Goal: Information Seeking & Learning: Learn about a topic

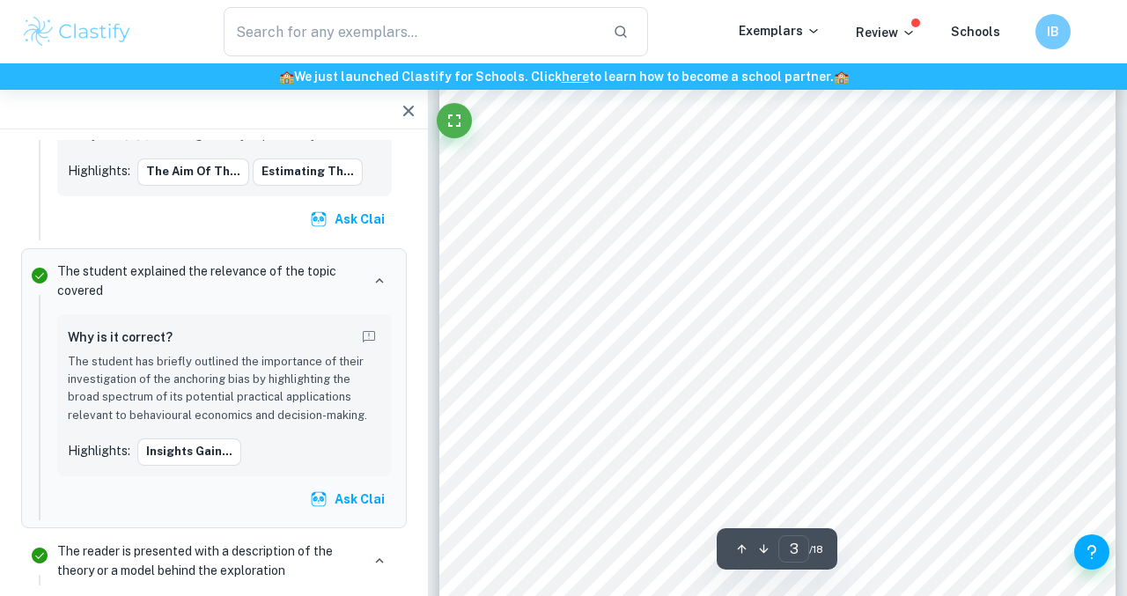
scroll to position [1992, 0]
click at [734, 346] on div "Introduction Decision-making involves evaluating and choosing options based on …" at bounding box center [777, 428] width 676 height 875
click at [666, 362] on div "estimating the value of a mathematical problem. Certain modifications were made…" at bounding box center [777, 226] width 676 height 875
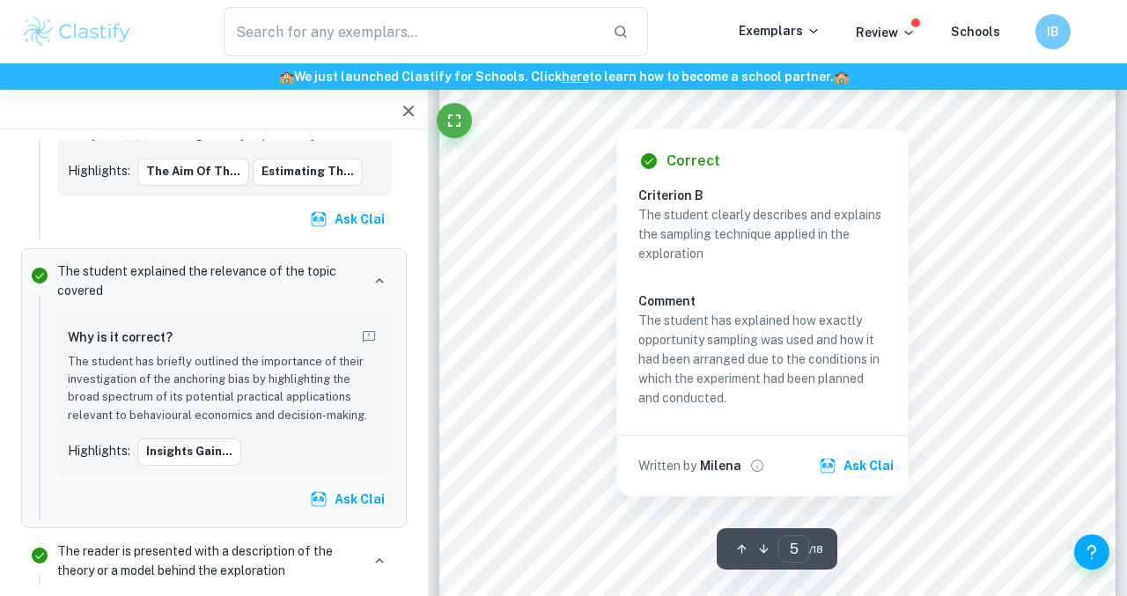
scroll to position [3895, 0]
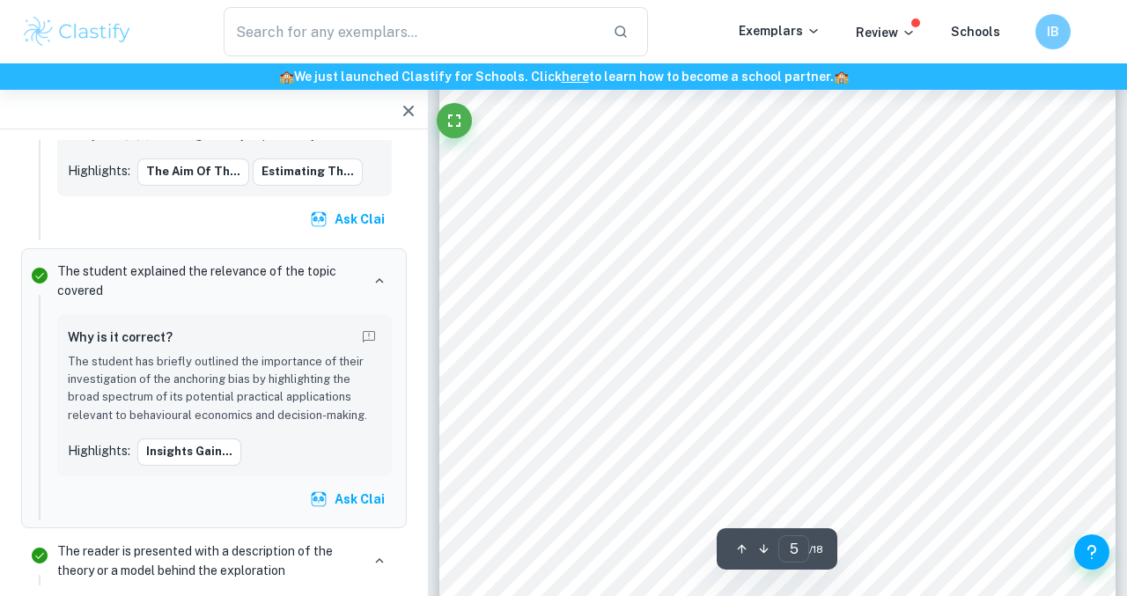
click at [497, 292] on div "Sampling Opportunity sampling was used involving students from grades 10, 11, a…" at bounding box center [777, 292] width 676 height 875
click at [328, 512] on button "Ask Clai" at bounding box center [348, 499] width 85 height 32
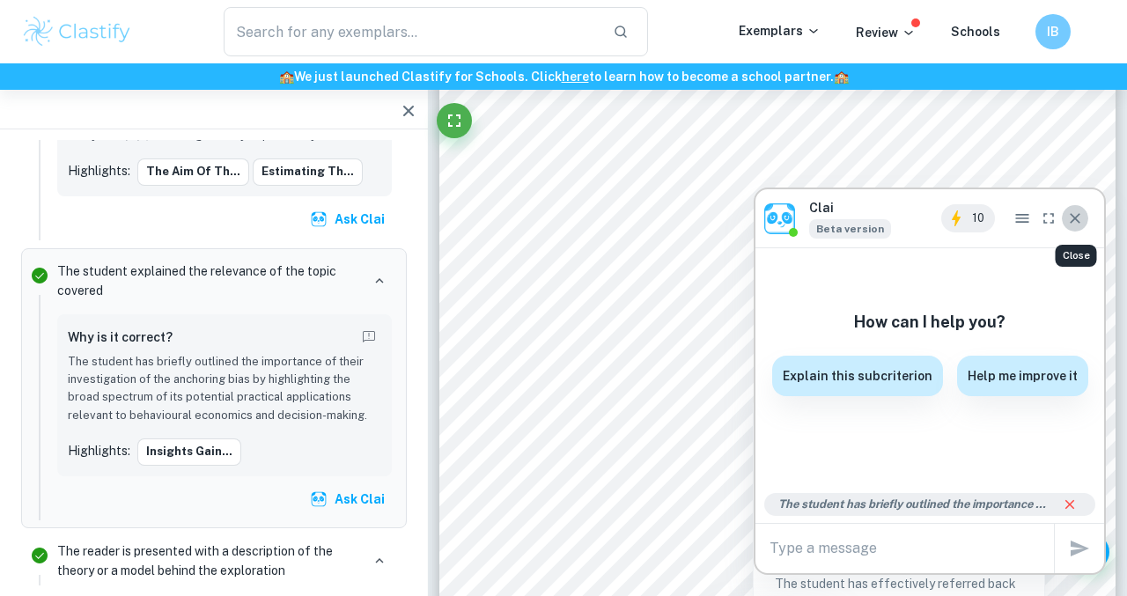
click at [1075, 224] on icon "Close" at bounding box center [1075, 219] width 18 height 18
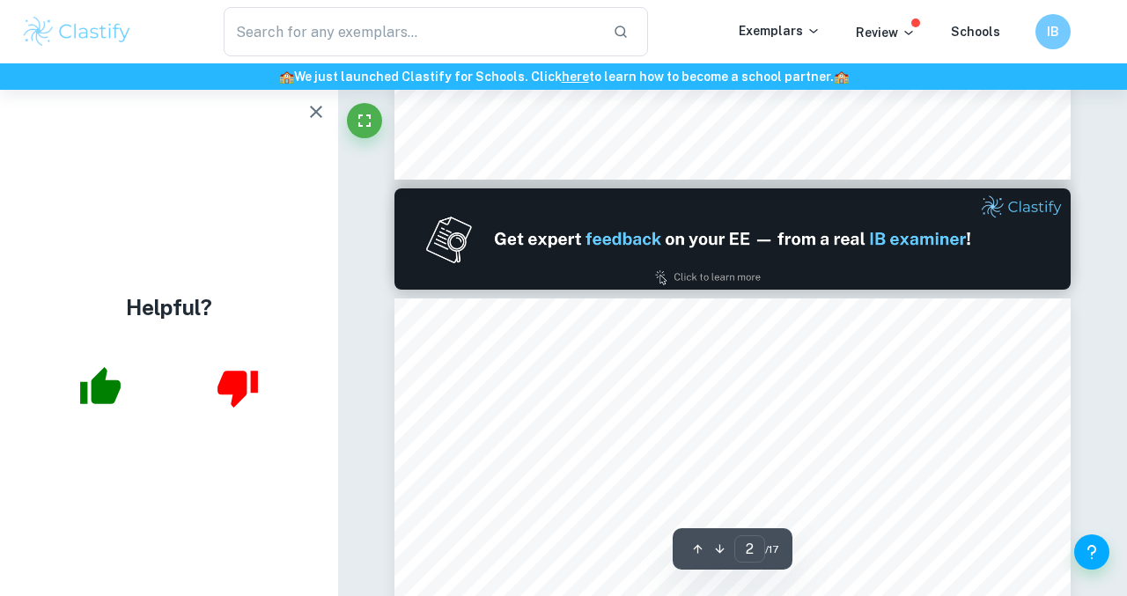
type input "1"
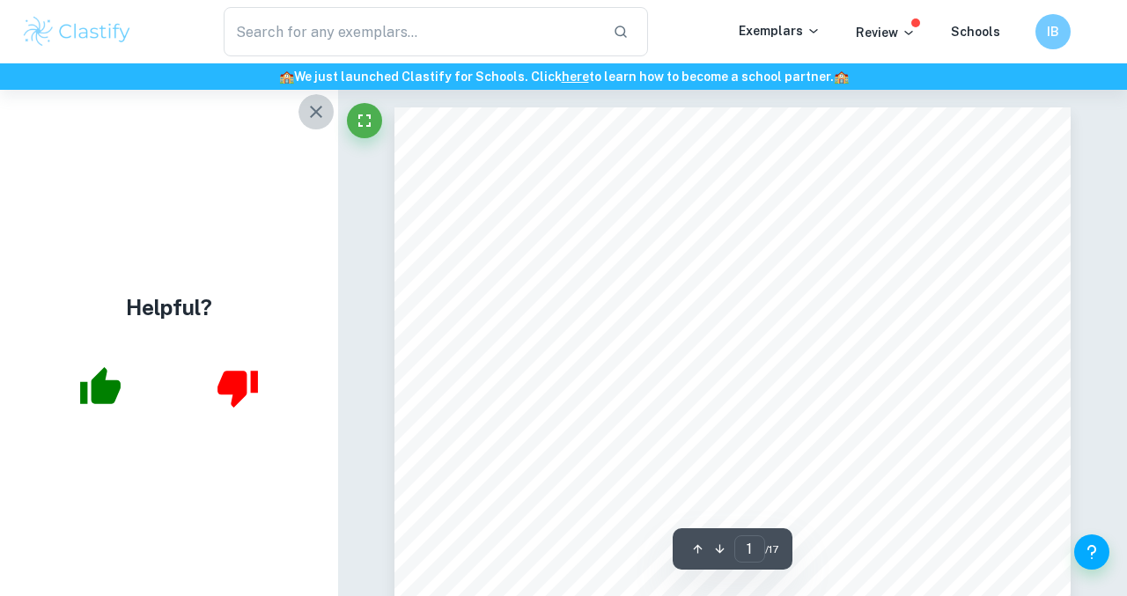
click at [316, 109] on icon "button" at bounding box center [316, 111] width 21 height 21
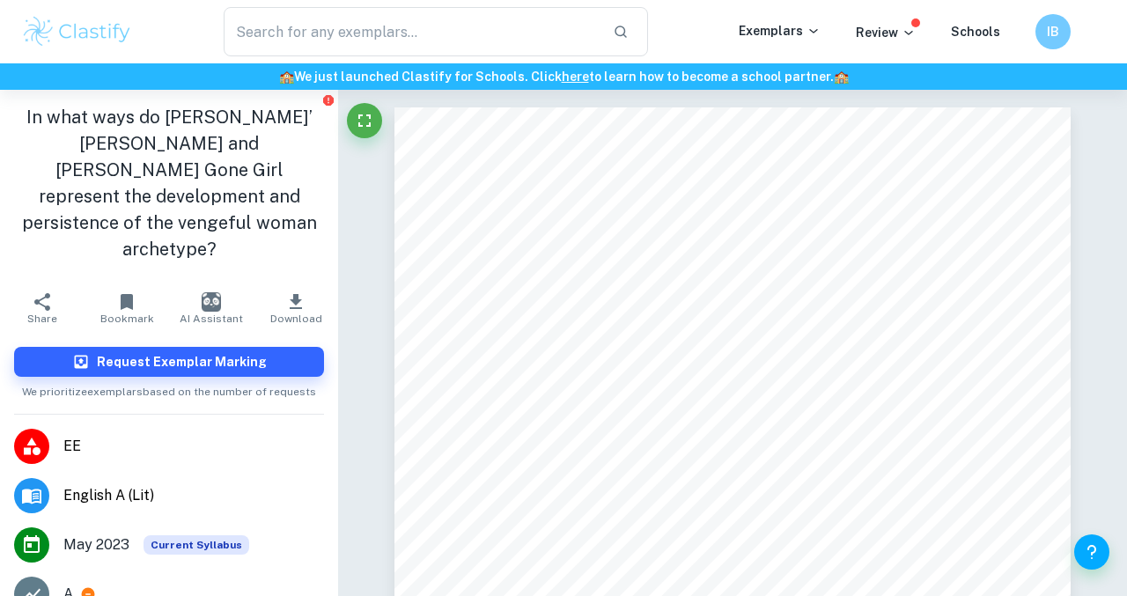
click at [72, 38] on img at bounding box center [77, 31] width 112 height 35
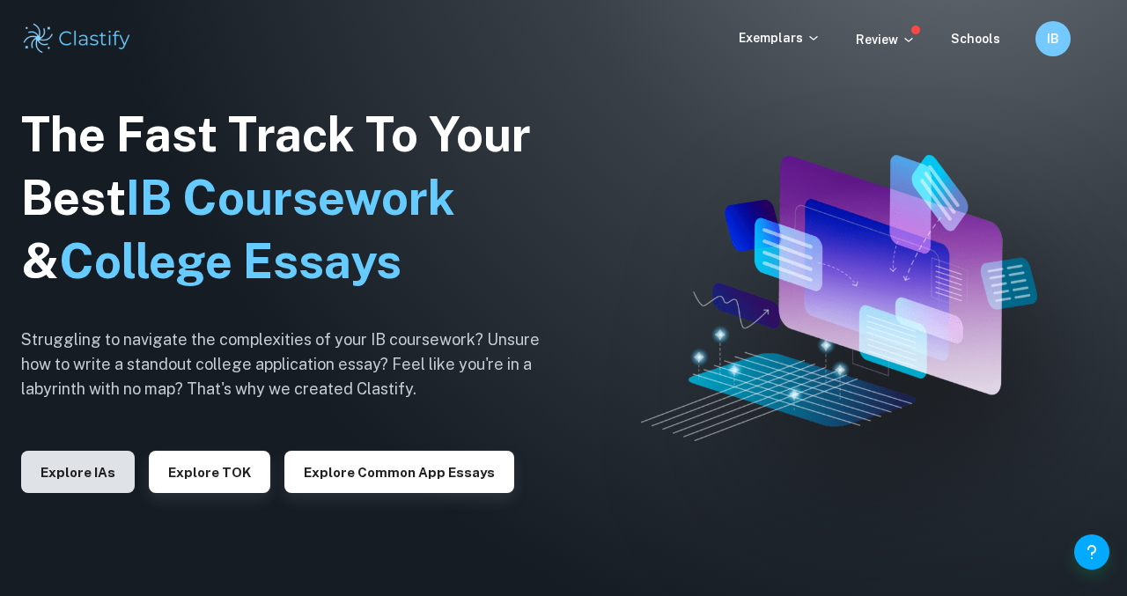
click at [63, 469] on button "Explore IAs" at bounding box center [78, 472] width 114 height 42
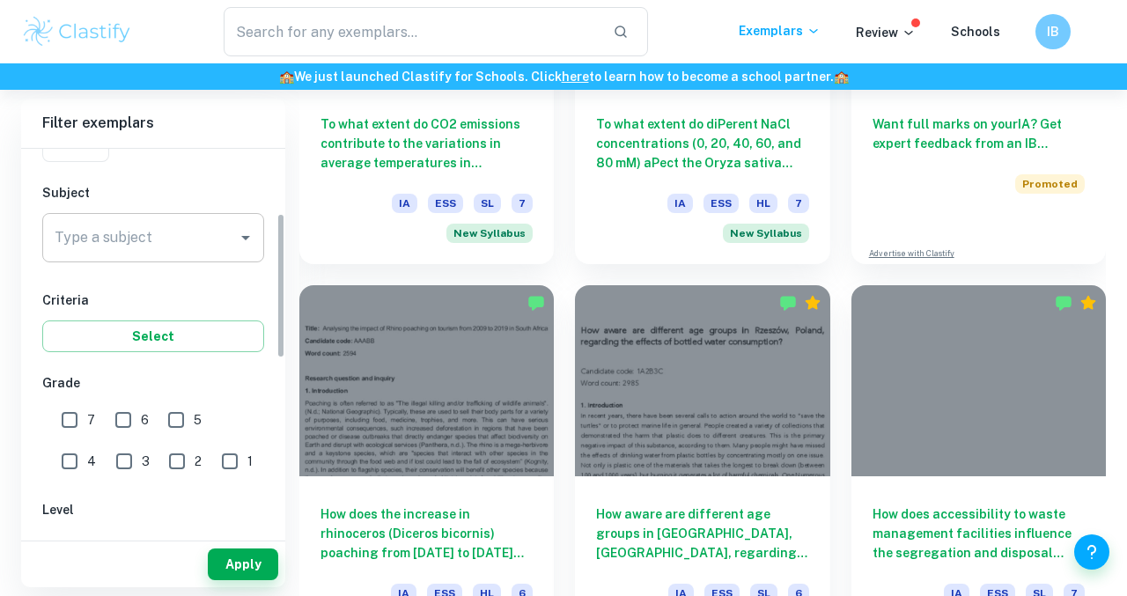
scroll to position [165, 0]
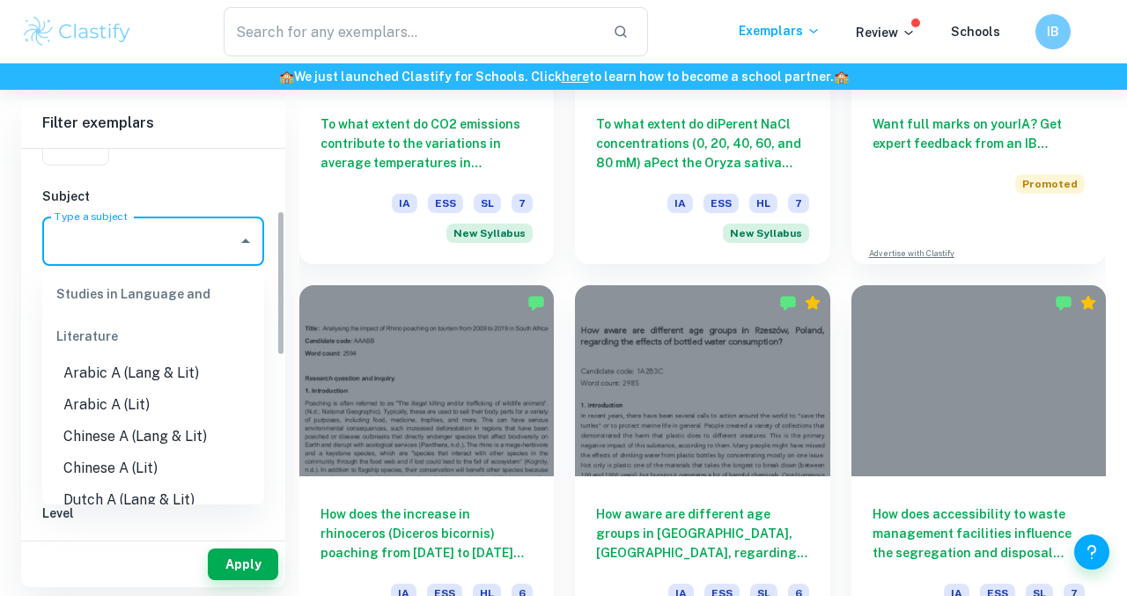
click at [150, 240] on input "Type a subject" at bounding box center [140, 241] width 180 height 33
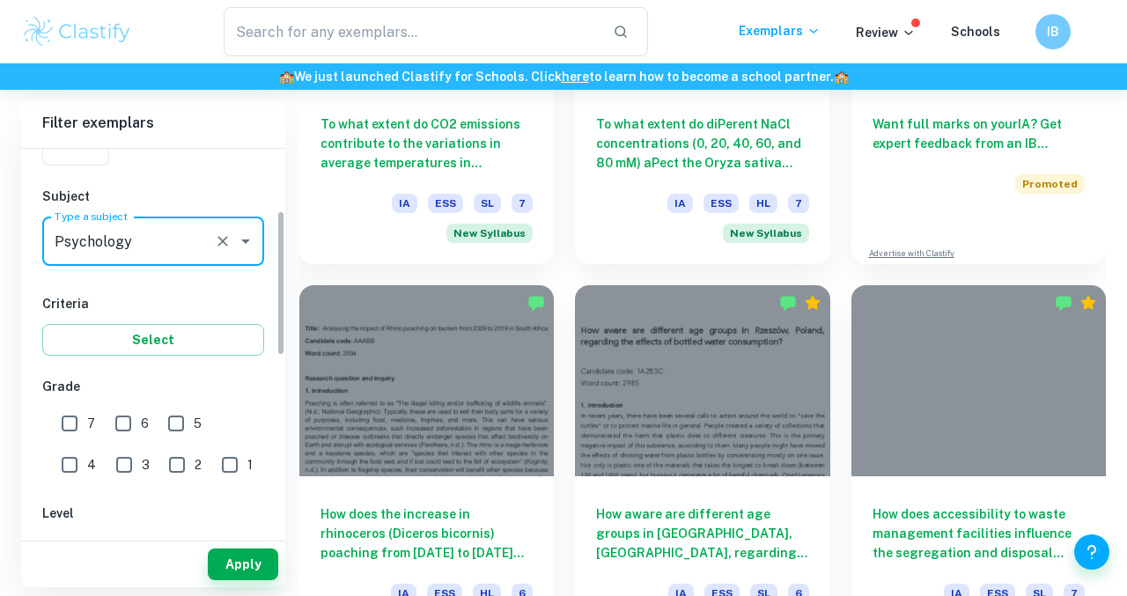
type input "Psychology"
drag, startPoint x: 72, startPoint y: 421, endPoint x: 94, endPoint y: 439, distance: 28.7
click at [72, 421] on input "7" at bounding box center [69, 423] width 35 height 35
checkbox input "true"
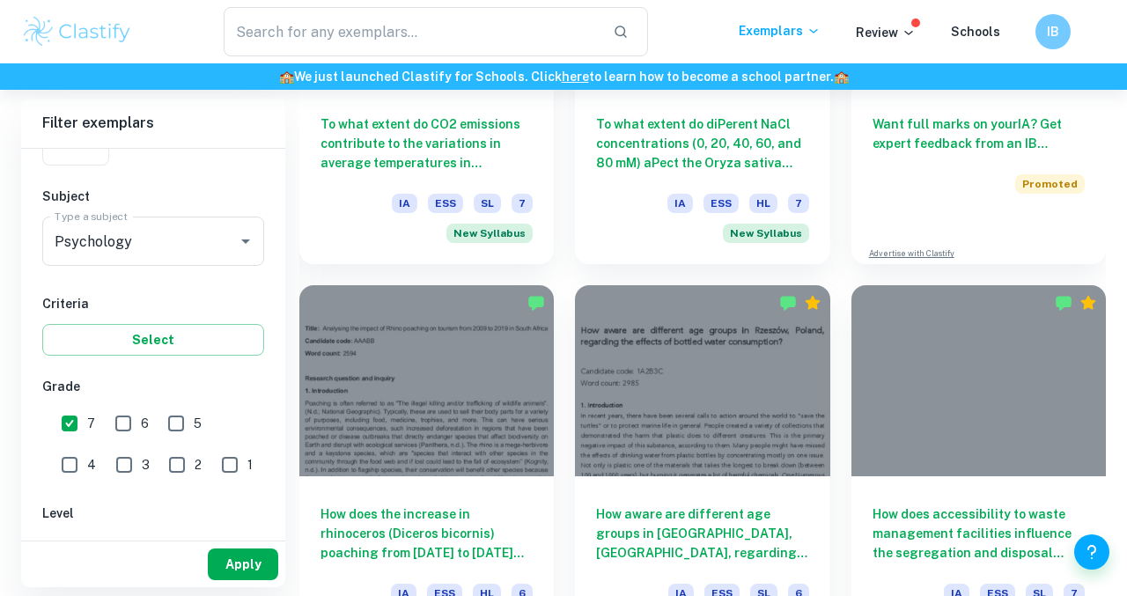
click at [247, 568] on button "Apply" at bounding box center [243, 565] width 70 height 32
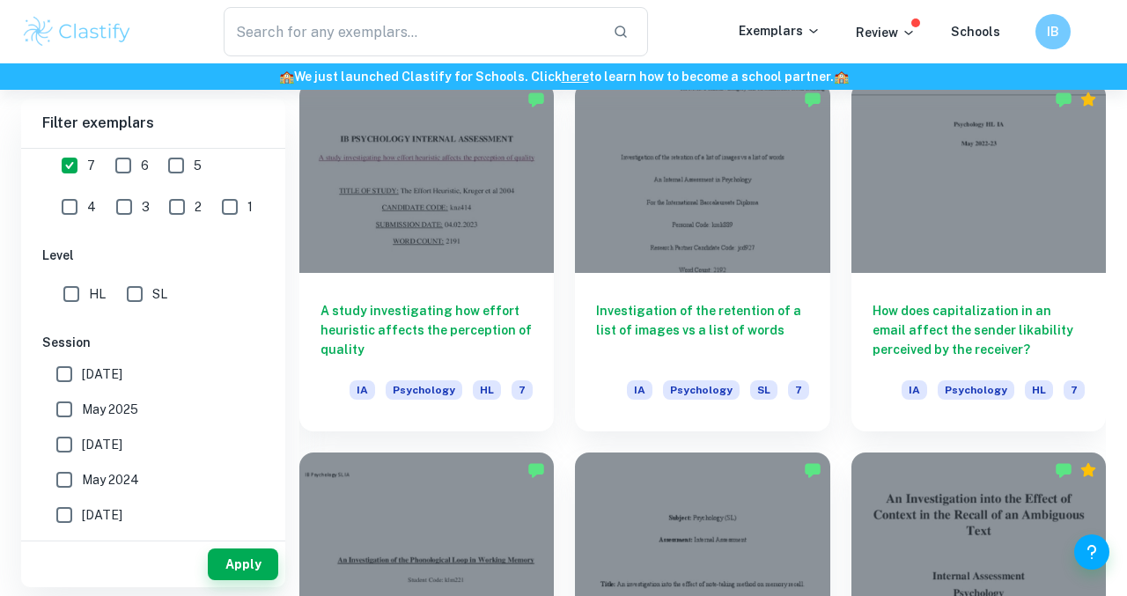
scroll to position [2729, 0]
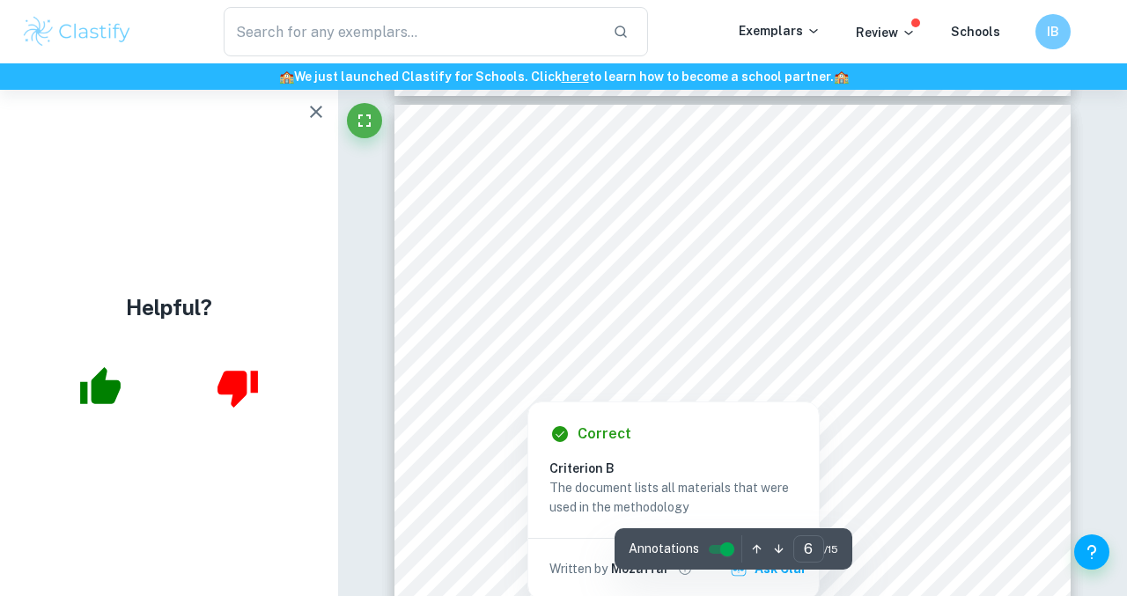
scroll to position [4998, 0]
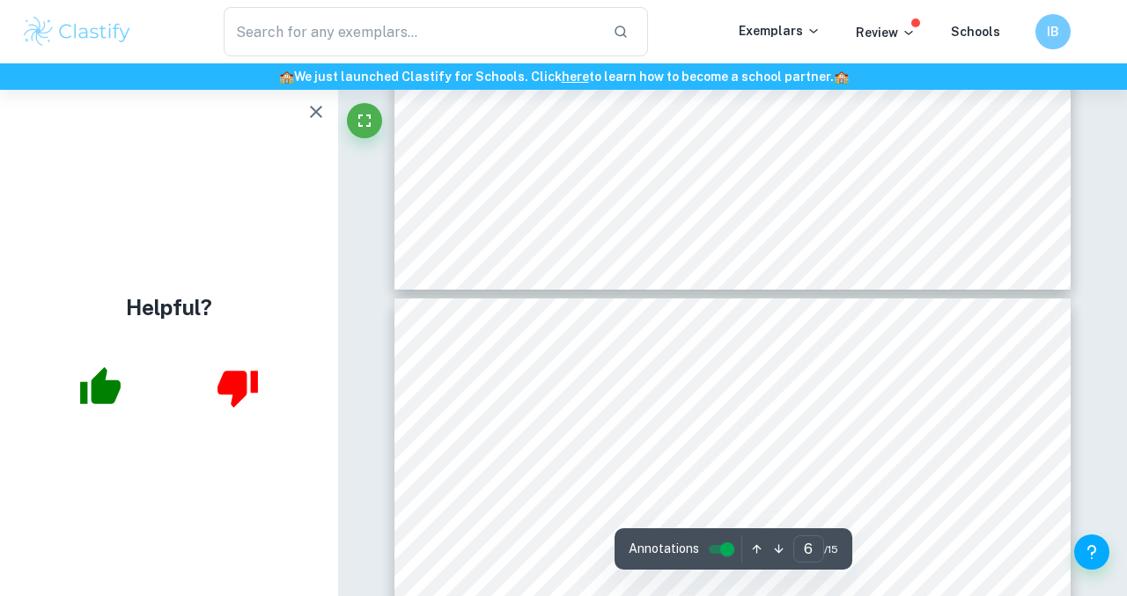
type input "7"
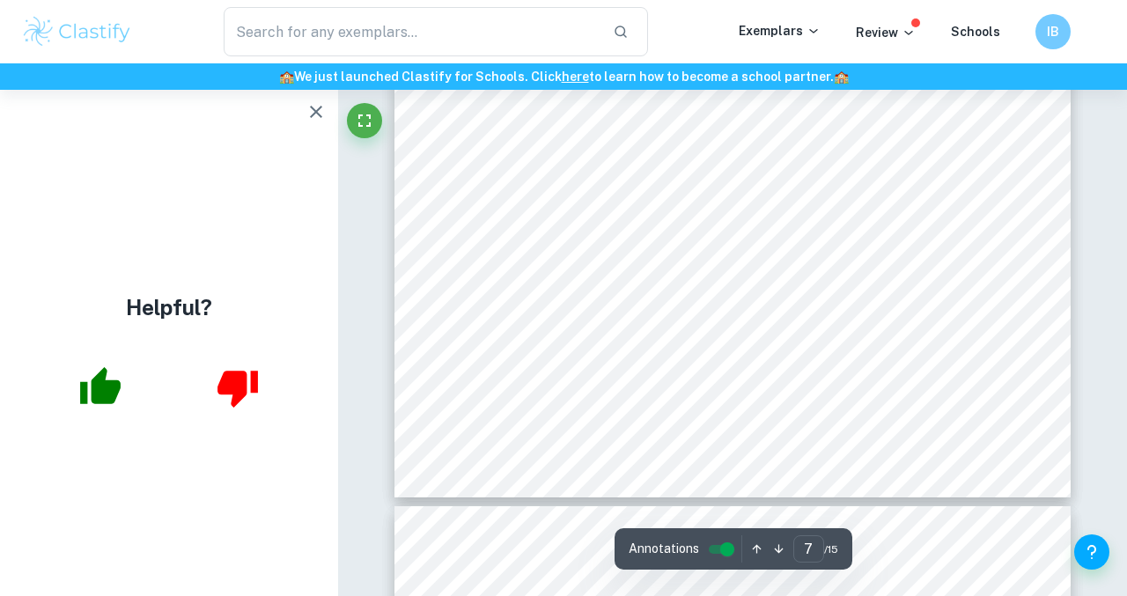
scroll to position [6499, 0]
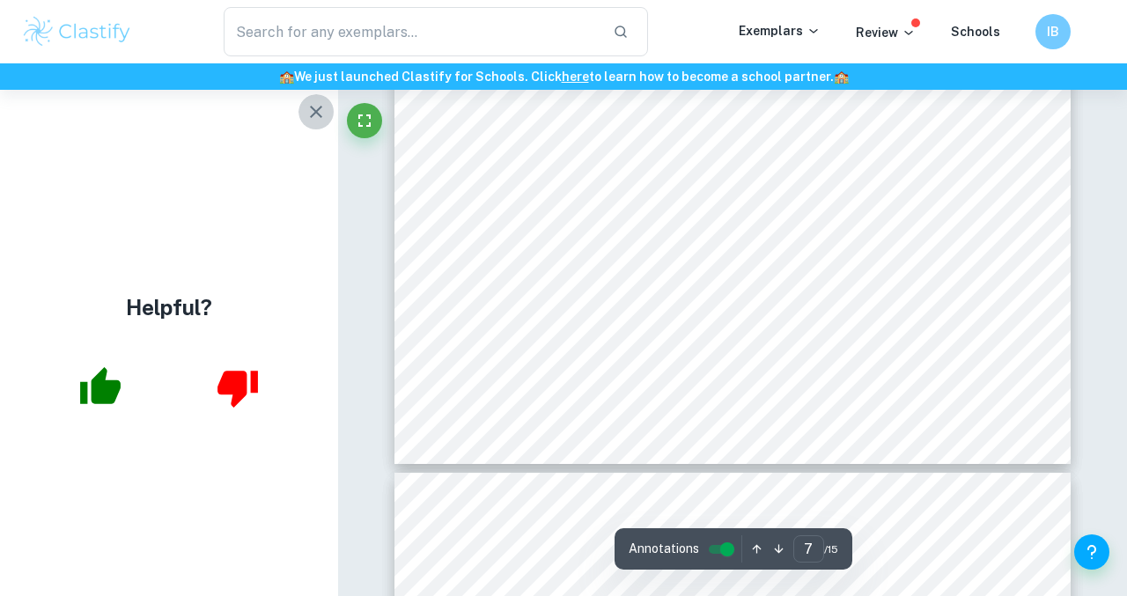
click at [313, 114] on icon "button" at bounding box center [316, 112] width 12 height 12
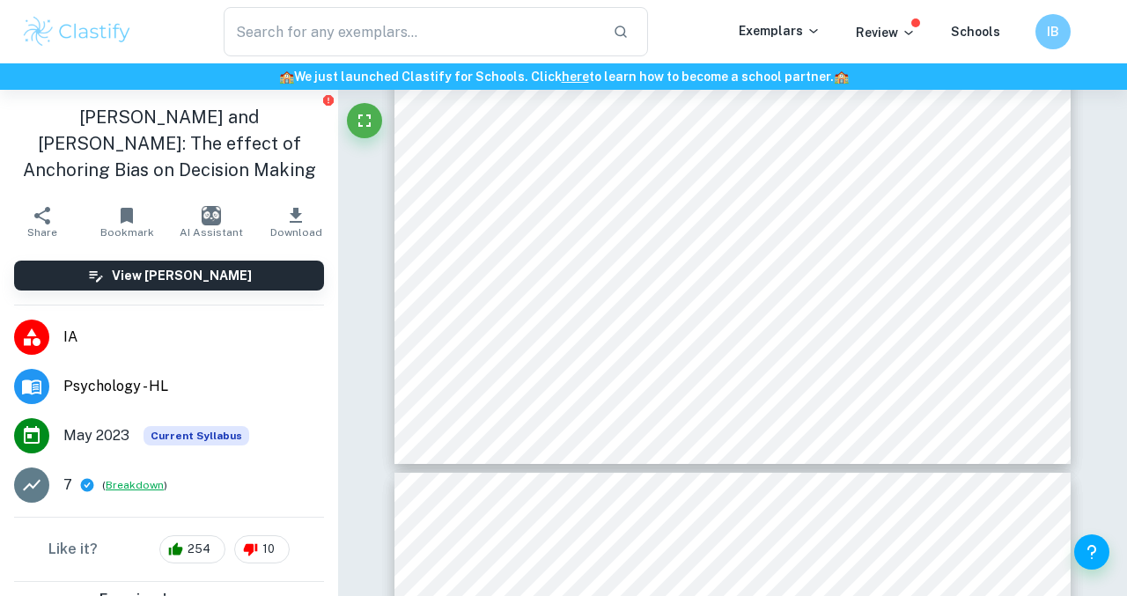
click at [133, 477] on button "Breakdown" at bounding box center [135, 485] width 58 height 16
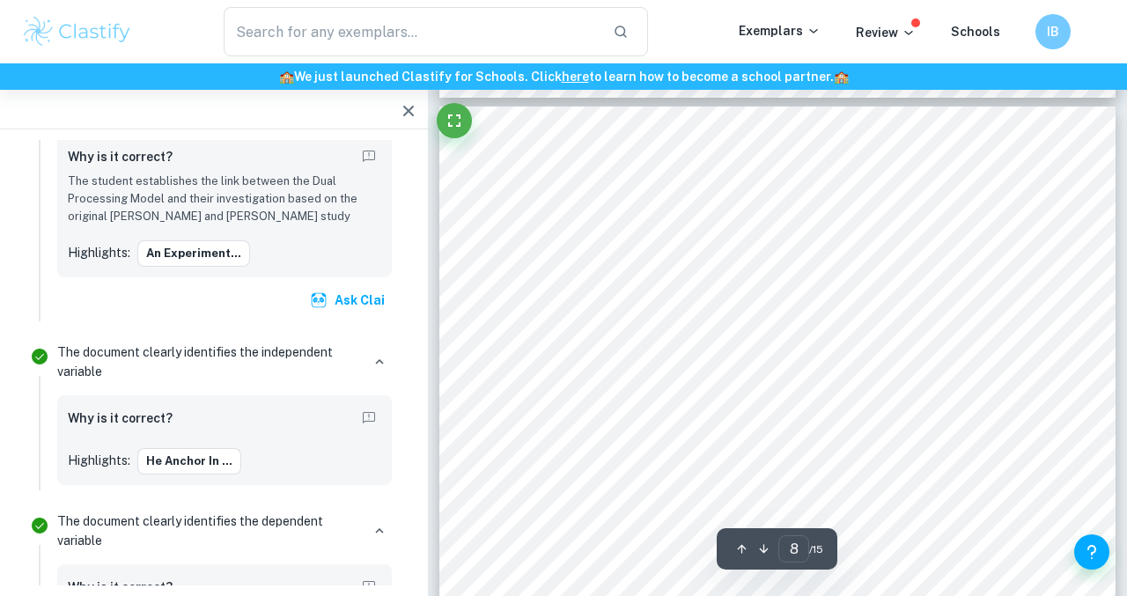
scroll to position [6743, 0]
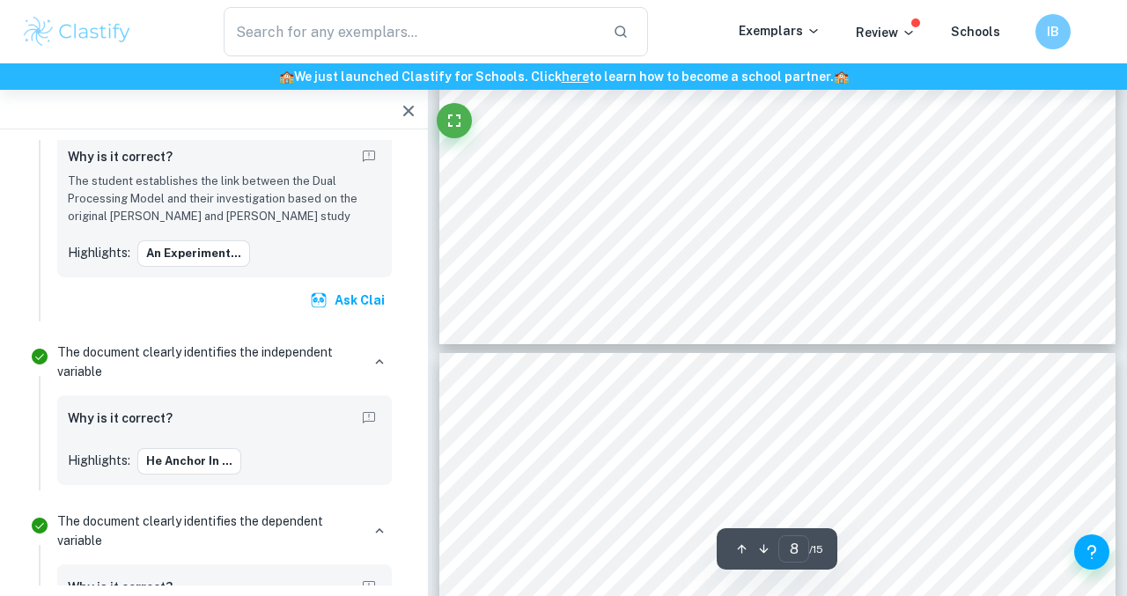
type input "7"
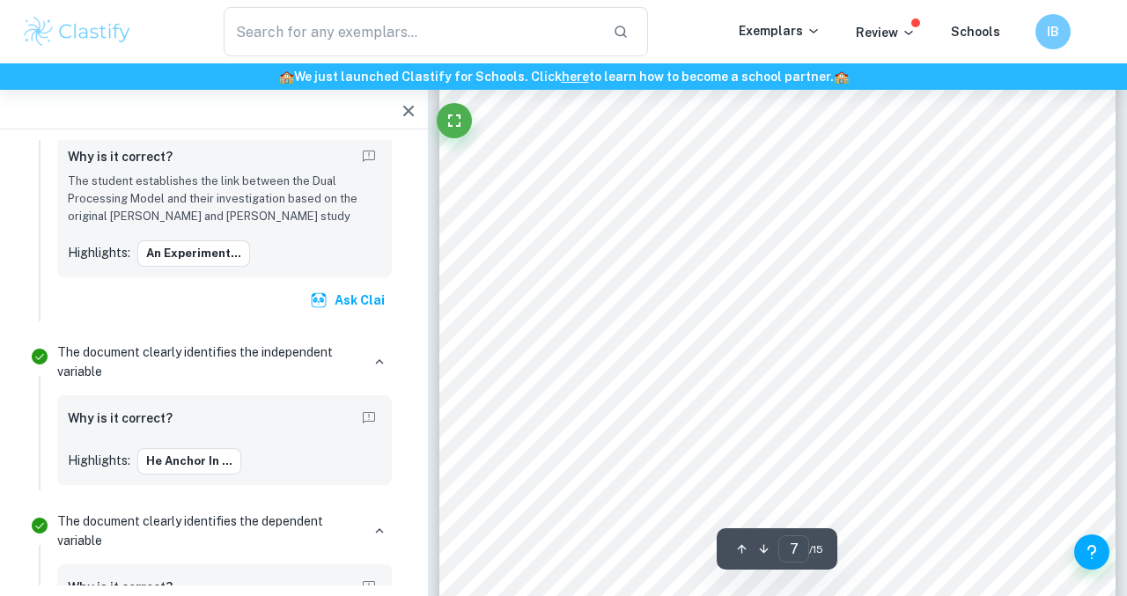
scroll to position [5851, 0]
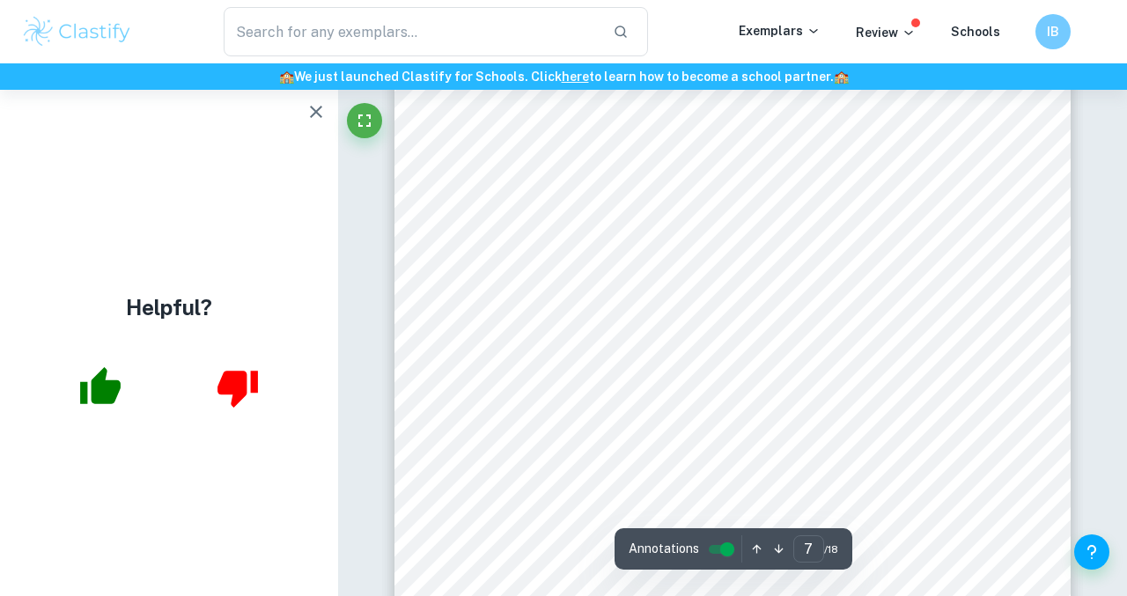
scroll to position [5994, 0]
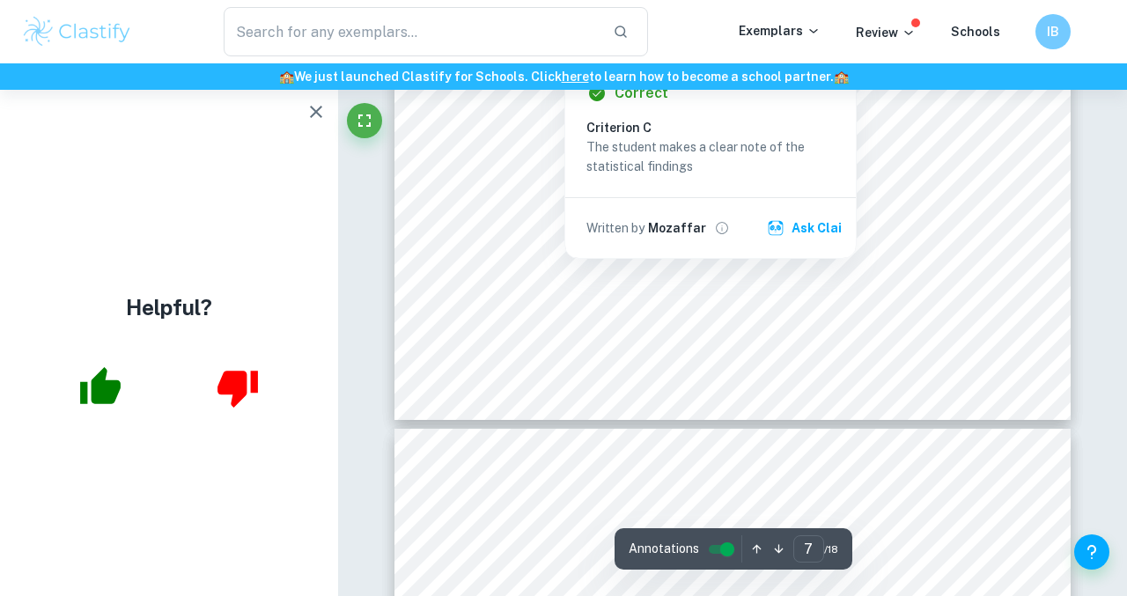
type input "8"
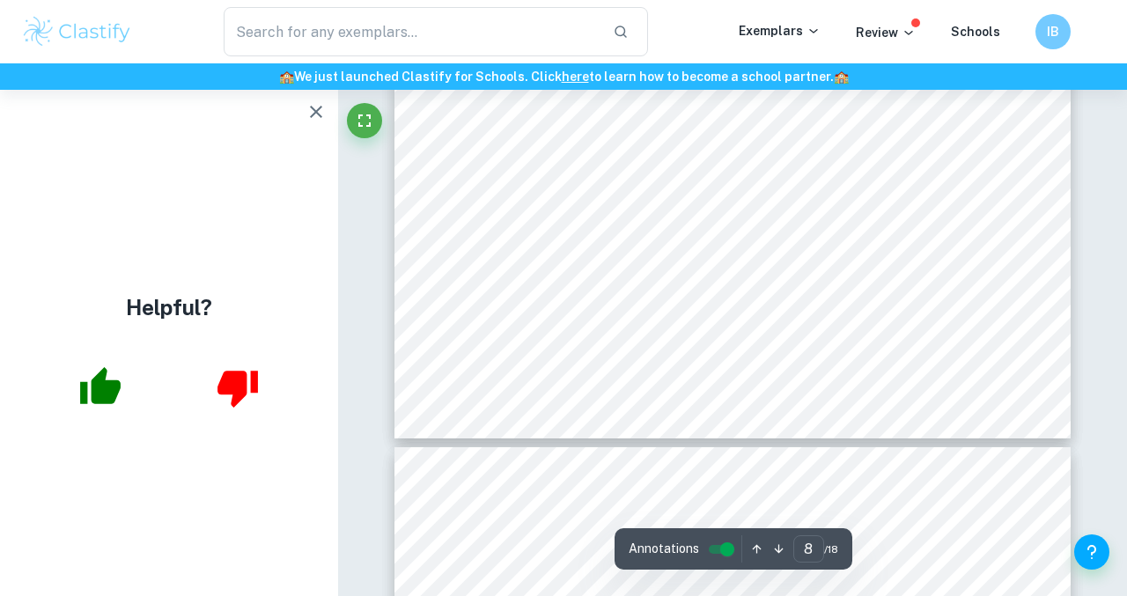
scroll to position [7497, 0]
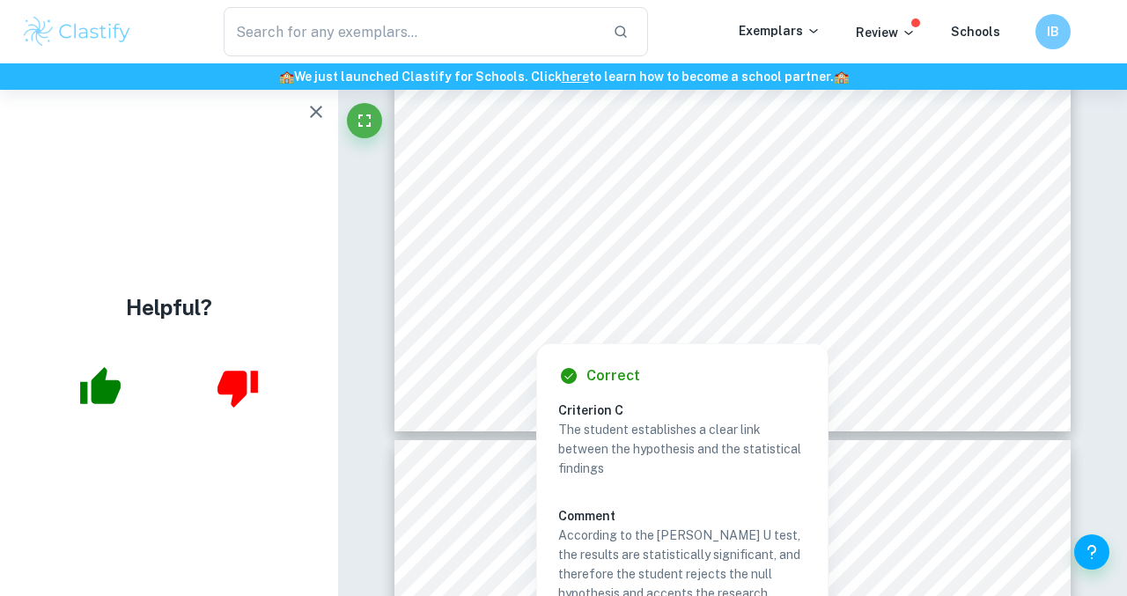
click at [778, 236] on div at bounding box center [752, 42] width 475 height 449
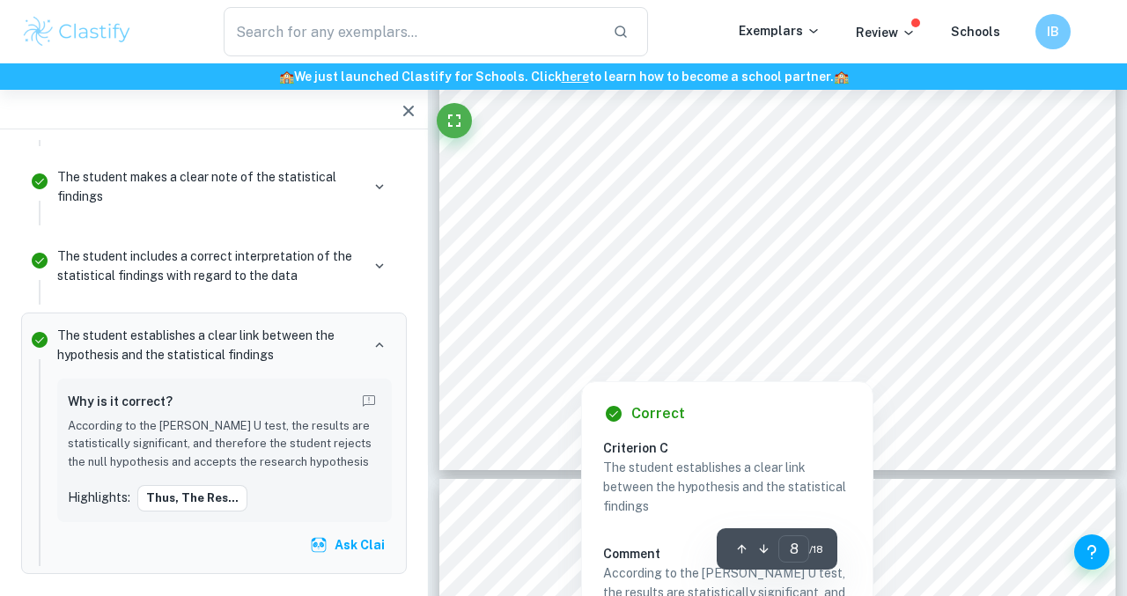
scroll to position [7346, 0]
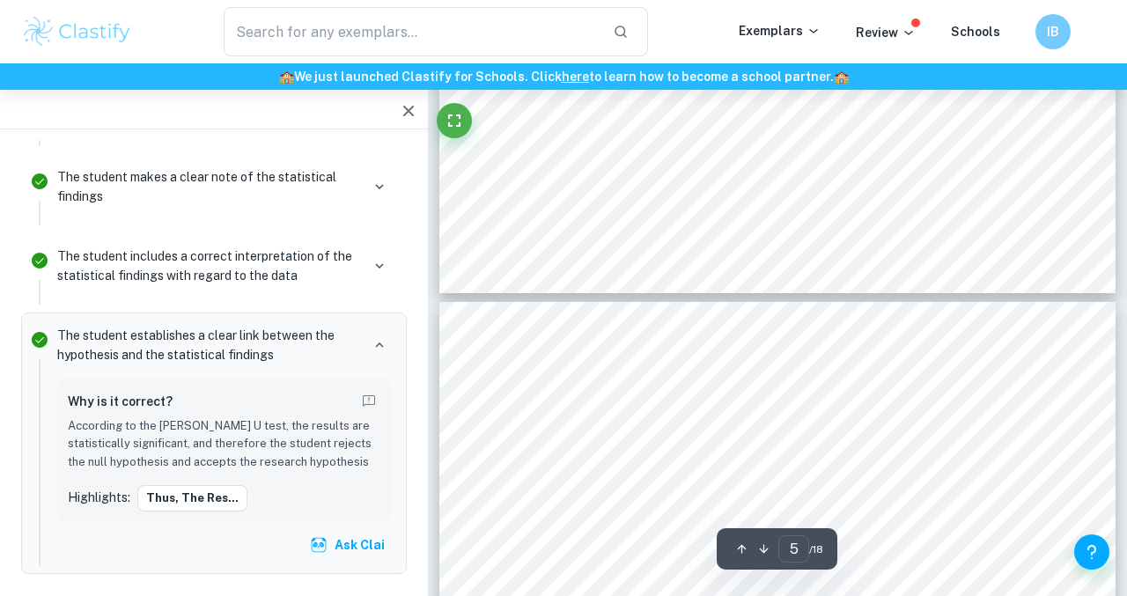
type input "4"
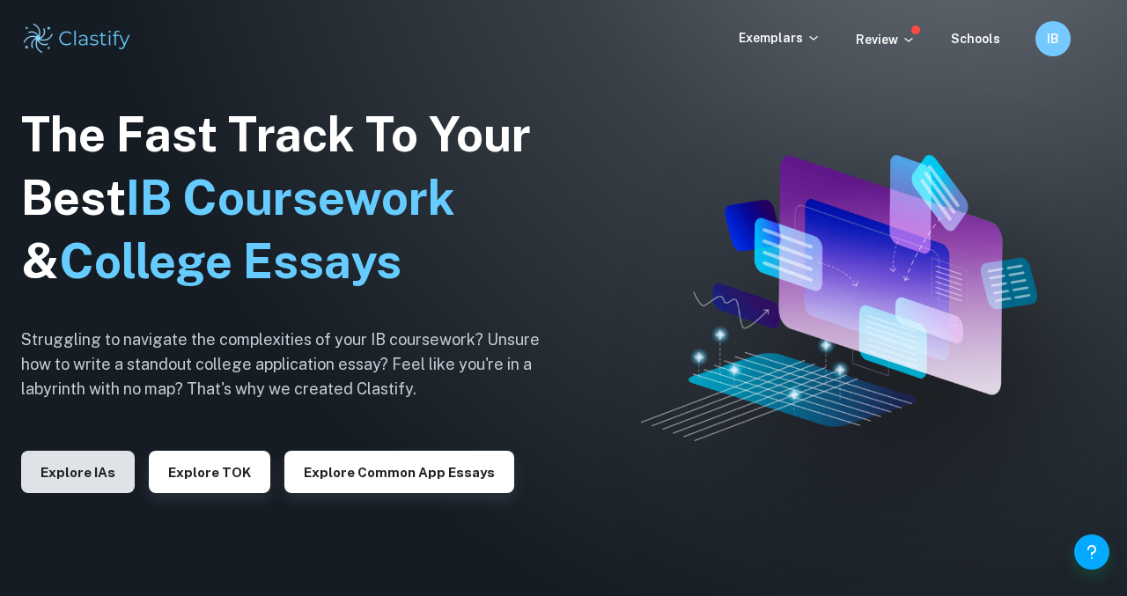
click at [99, 467] on button "Explore IAs" at bounding box center [78, 472] width 114 height 42
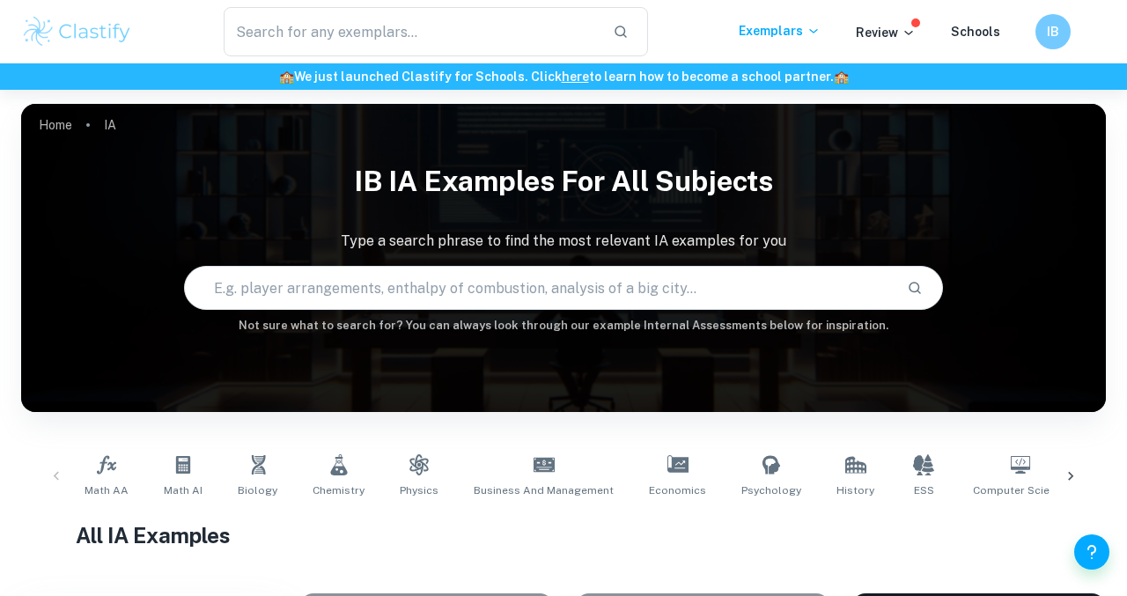
click at [485, 276] on input "text" at bounding box center [539, 287] width 708 height 49
click at [806, 37] on p "Exemplars" at bounding box center [780, 30] width 82 height 19
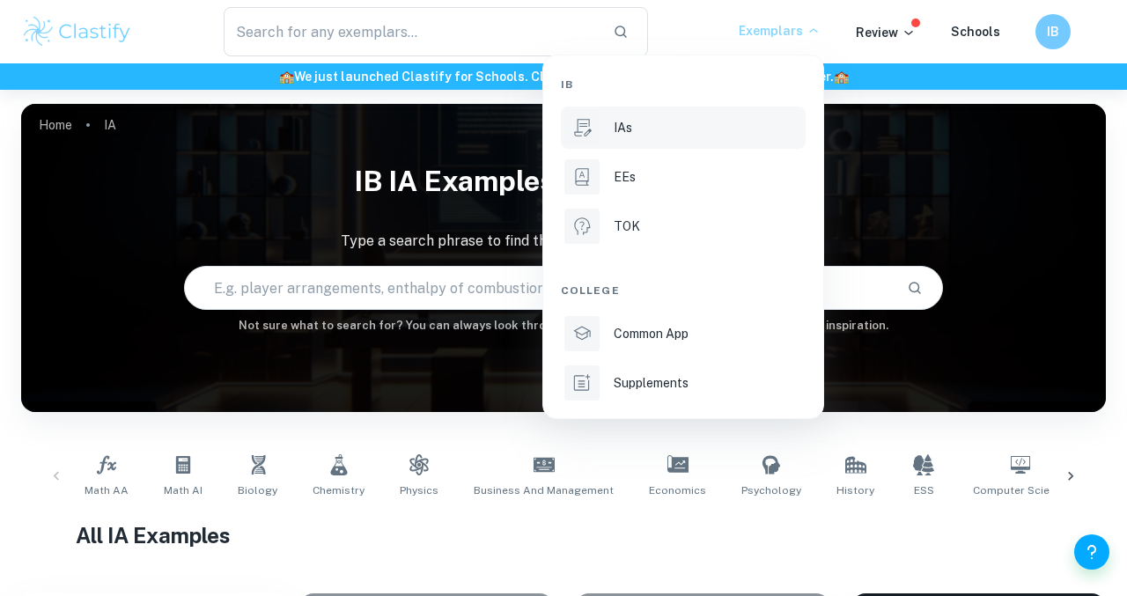
click at [856, 150] on div at bounding box center [563, 298] width 1127 height 596
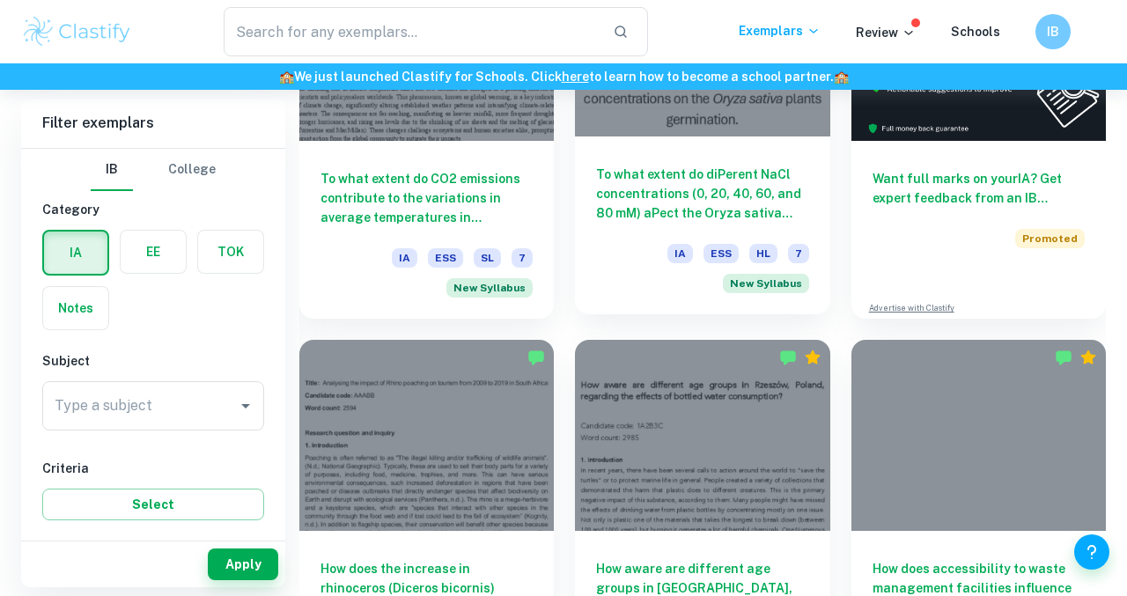
scroll to position [659, 0]
